Goal: Task Accomplishment & Management: Use online tool/utility

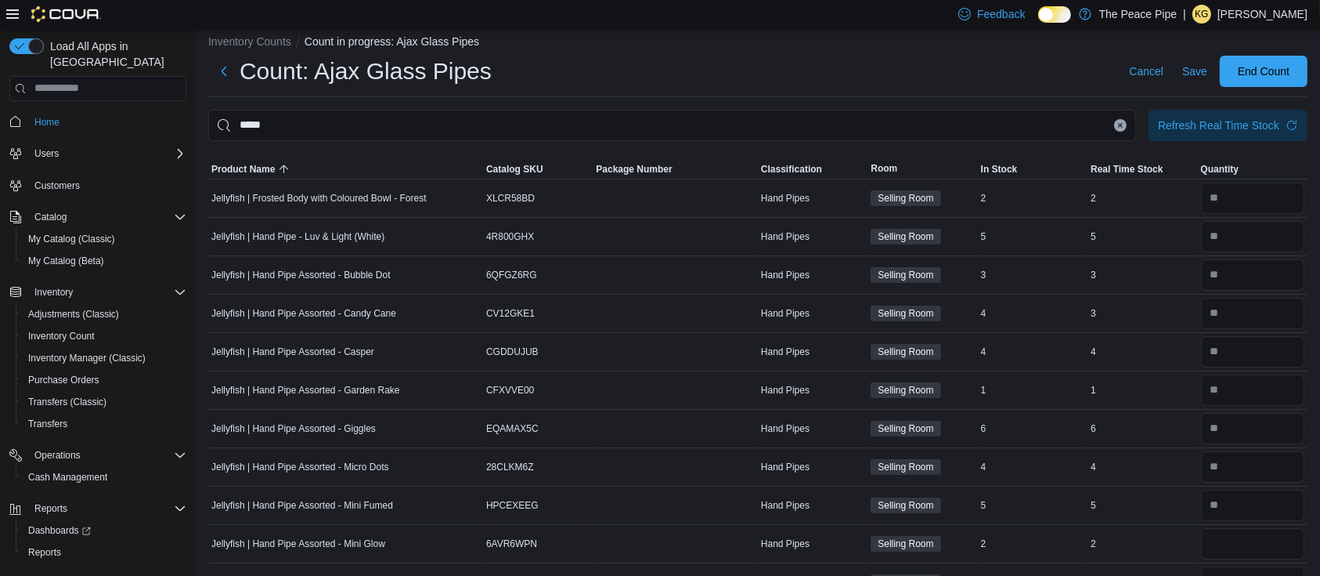
scroll to position [12, 0]
type input "*"
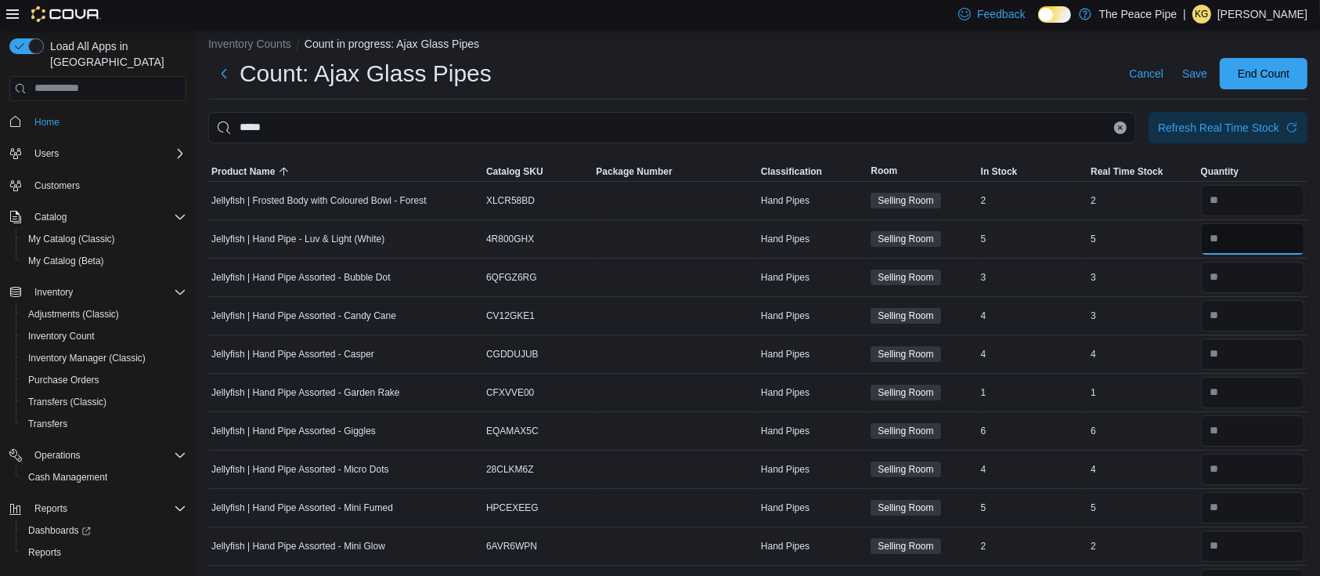
click at [1253, 231] on input "number" at bounding box center [1252, 238] width 103 height 31
type input "*"
click at [1260, 510] on input "number" at bounding box center [1252, 507] width 103 height 31
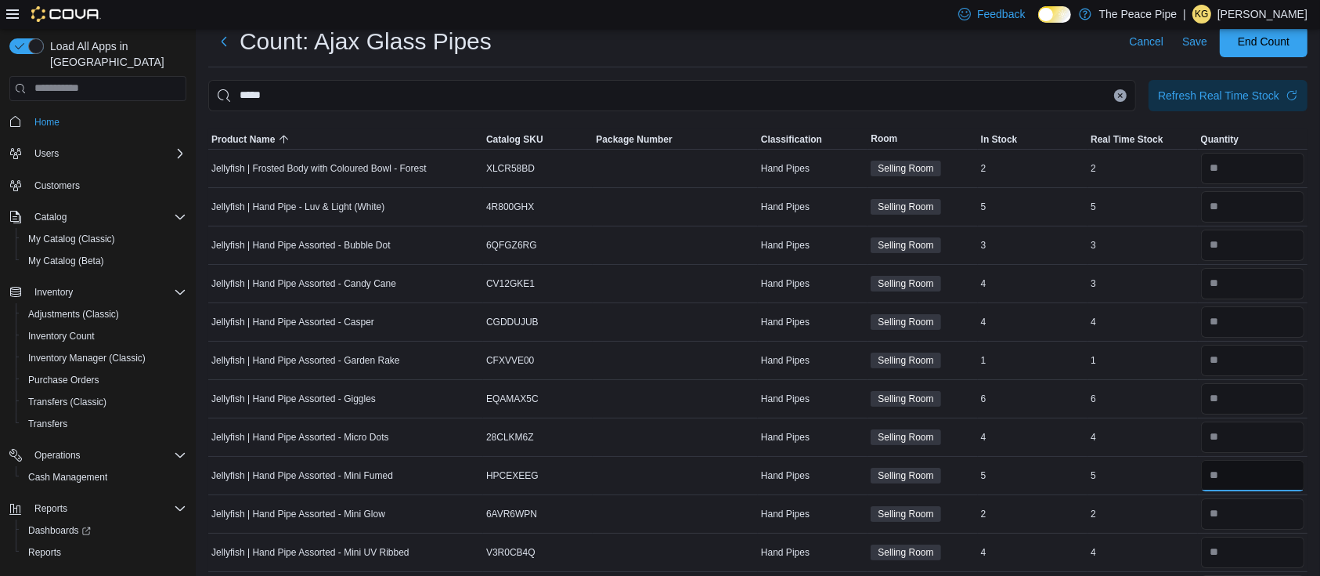
scroll to position [46, 0]
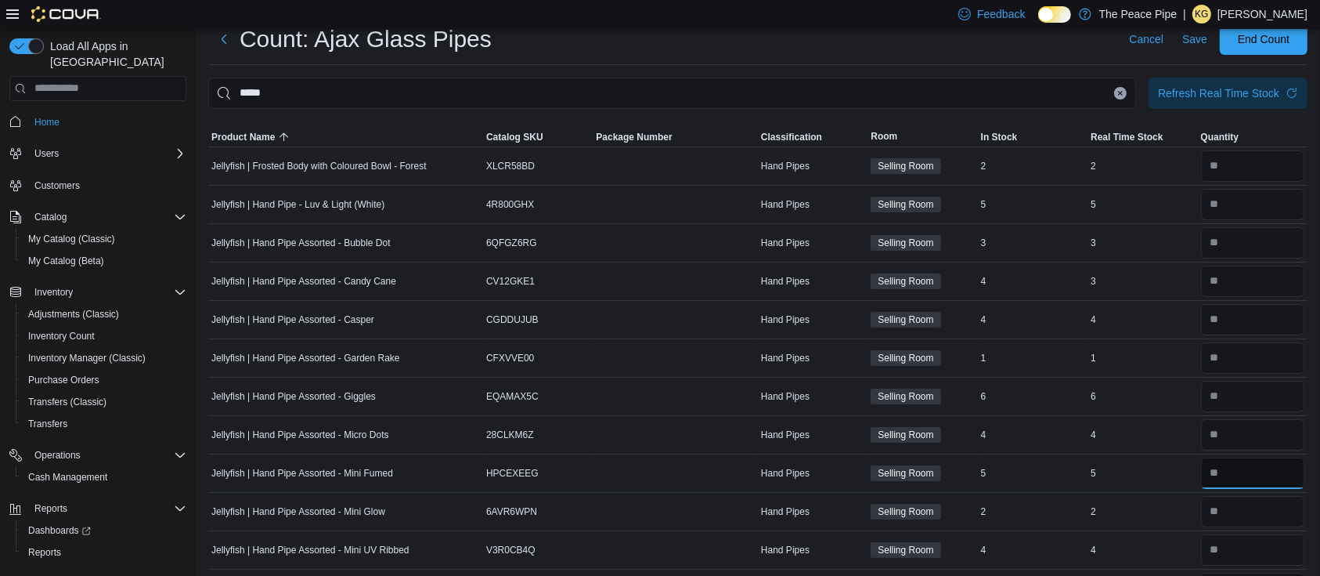
type input "*"
click at [1261, 175] on input "number" at bounding box center [1252, 165] width 103 height 31
type input "*"
